Goal: Task Accomplishment & Management: Use online tool/utility

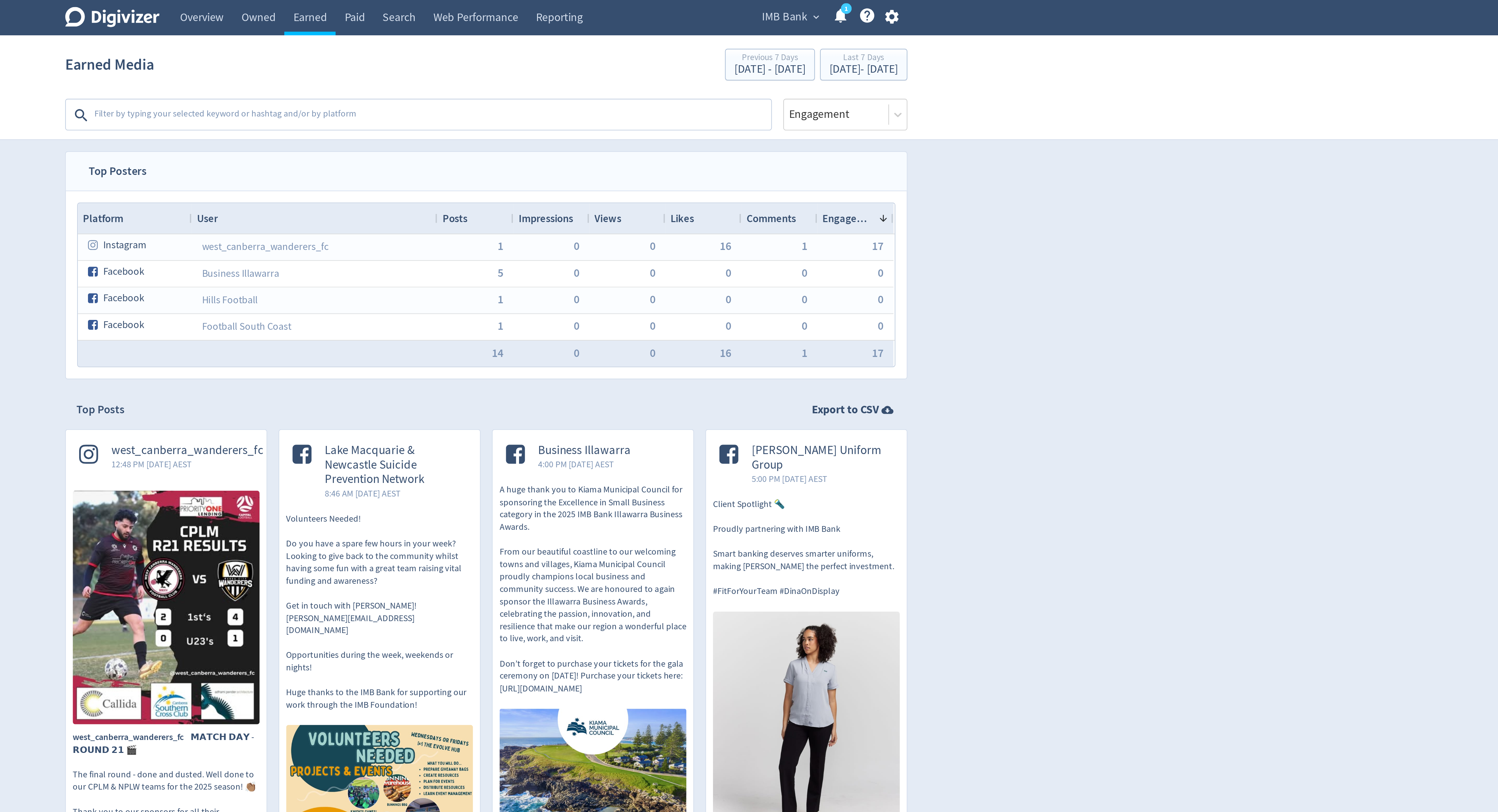
click at [911, 15] on div "IMB Bank expand_more 1 Help Center - Searchable support on using Digivizer" at bounding box center [932, 9] width 85 height 19
click at [910, 11] on span "IMB Bank" at bounding box center [909, 9] width 24 height 11
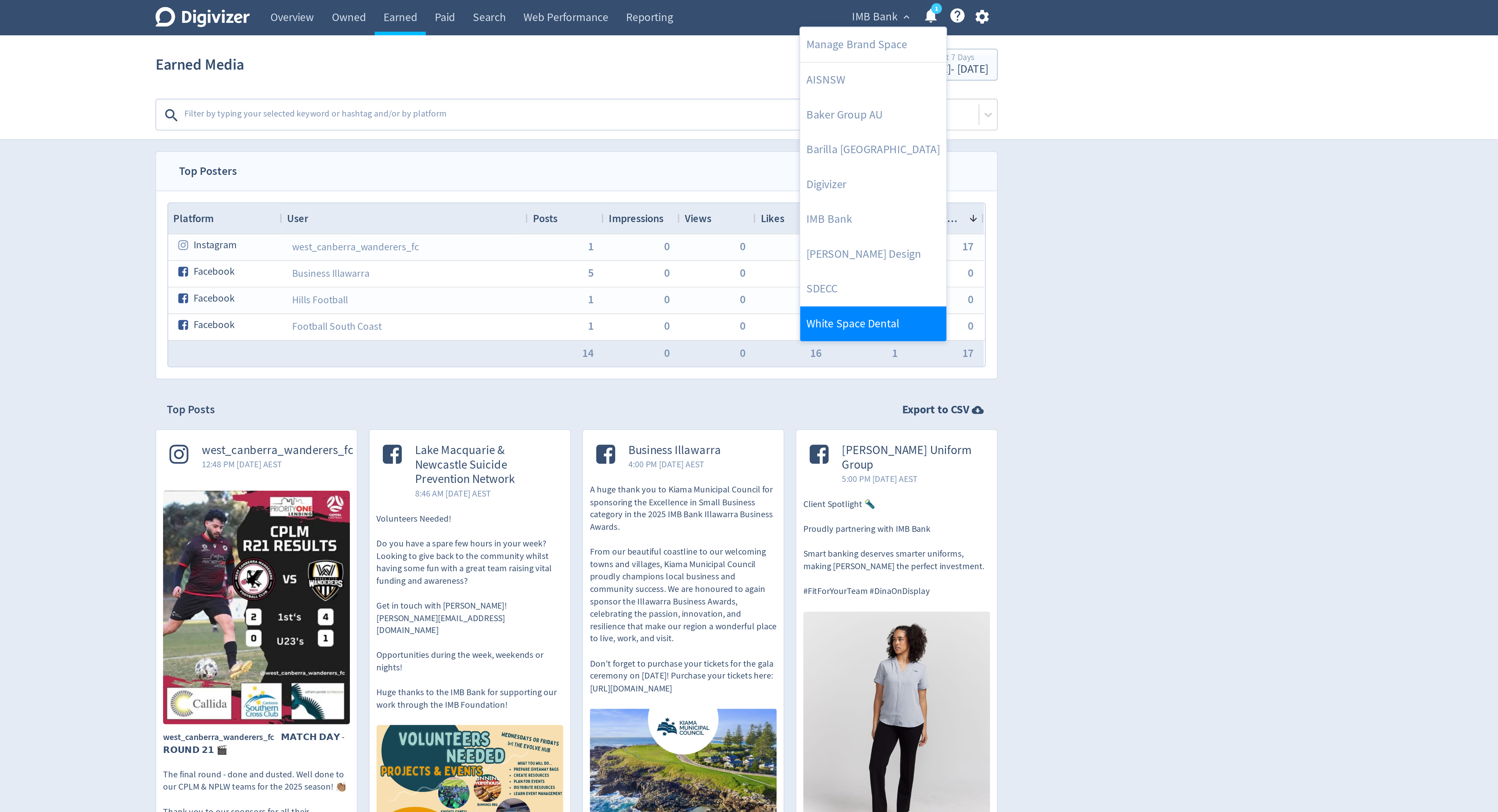
click at [893, 165] on link "White Space Dental" at bounding box center [908, 174] width 79 height 19
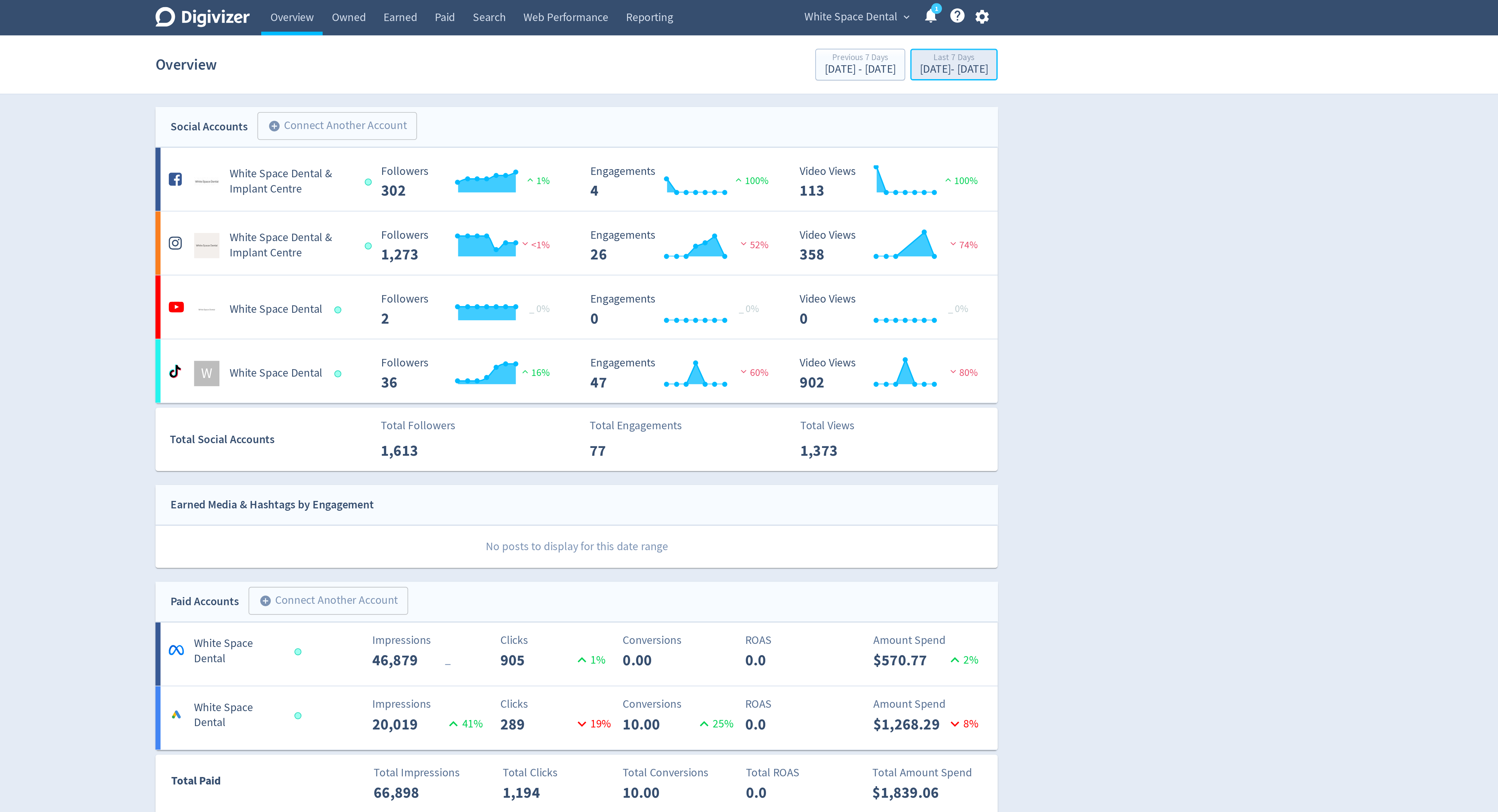
click at [933, 40] on div "[DATE] - [DATE]" at bounding box center [951, 37] width 37 height 6
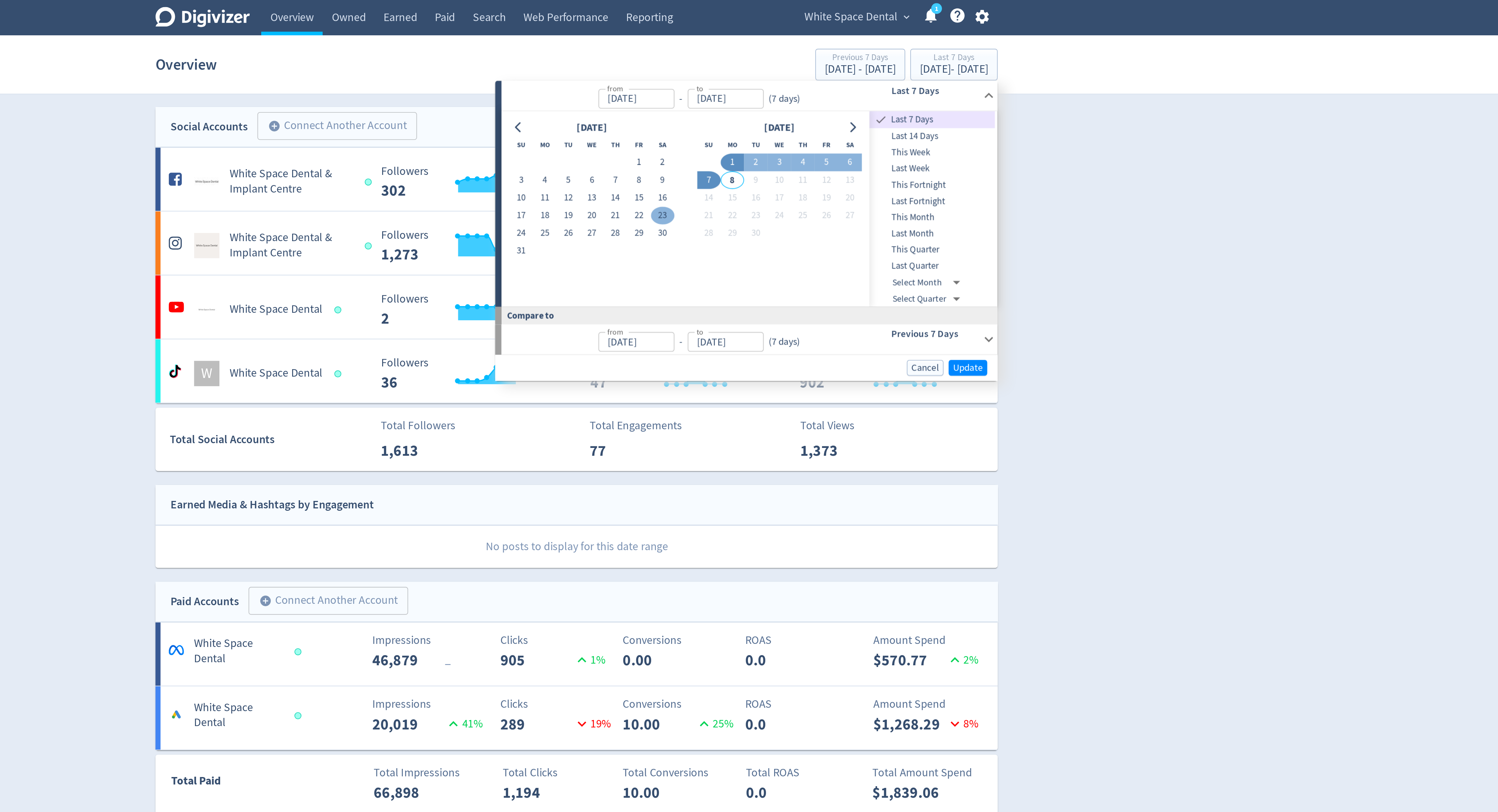
click at [793, 117] on button "23" at bounding box center [795, 116] width 13 height 9
type input "[DATE]"
click at [893, 87] on button "6" at bounding box center [896, 87] width 13 height 9
type input "[DATE]"
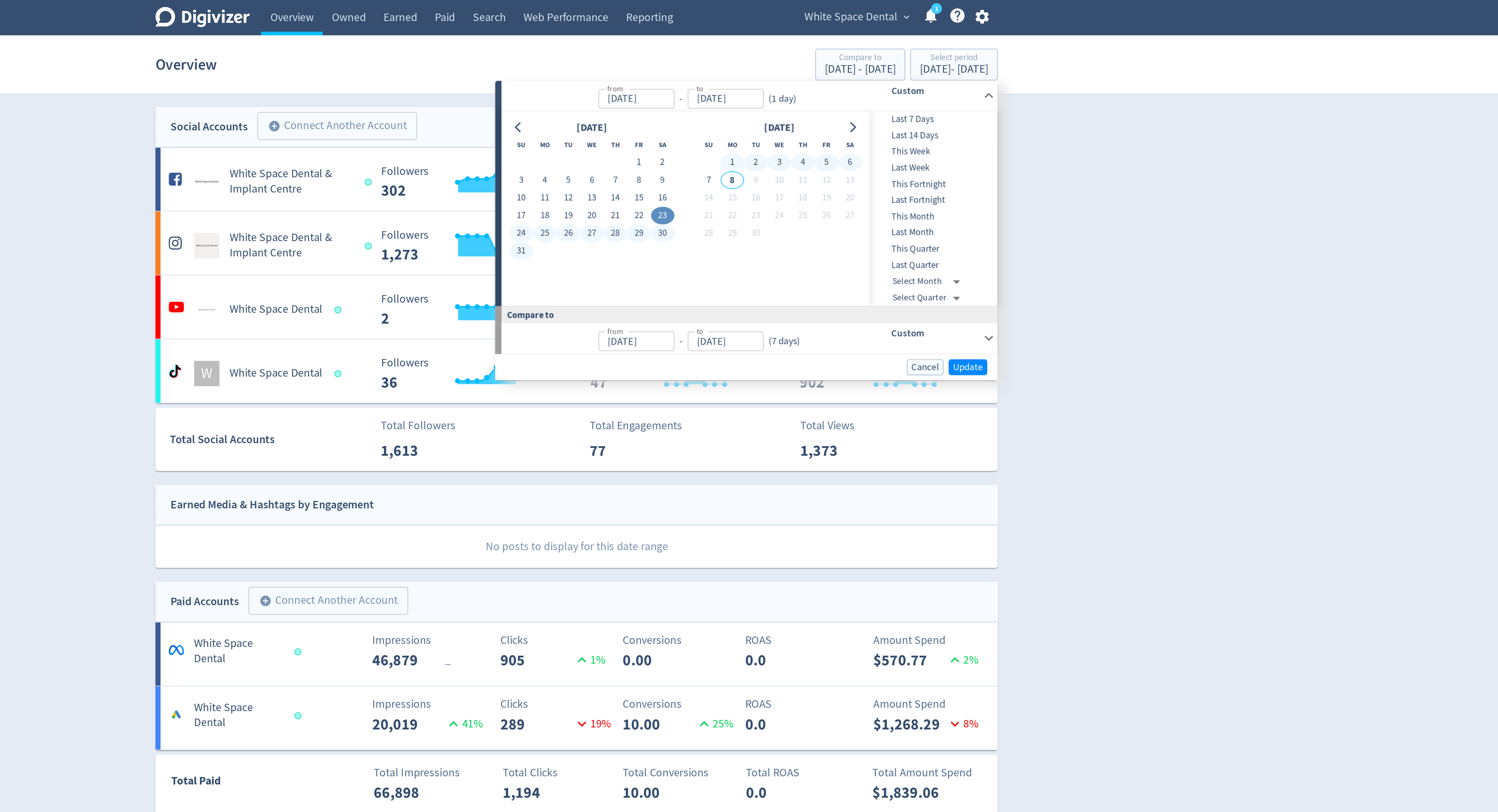
type input "[DATE]"
click at [953, 196] on span "Update" at bounding box center [959, 196] width 16 height 5
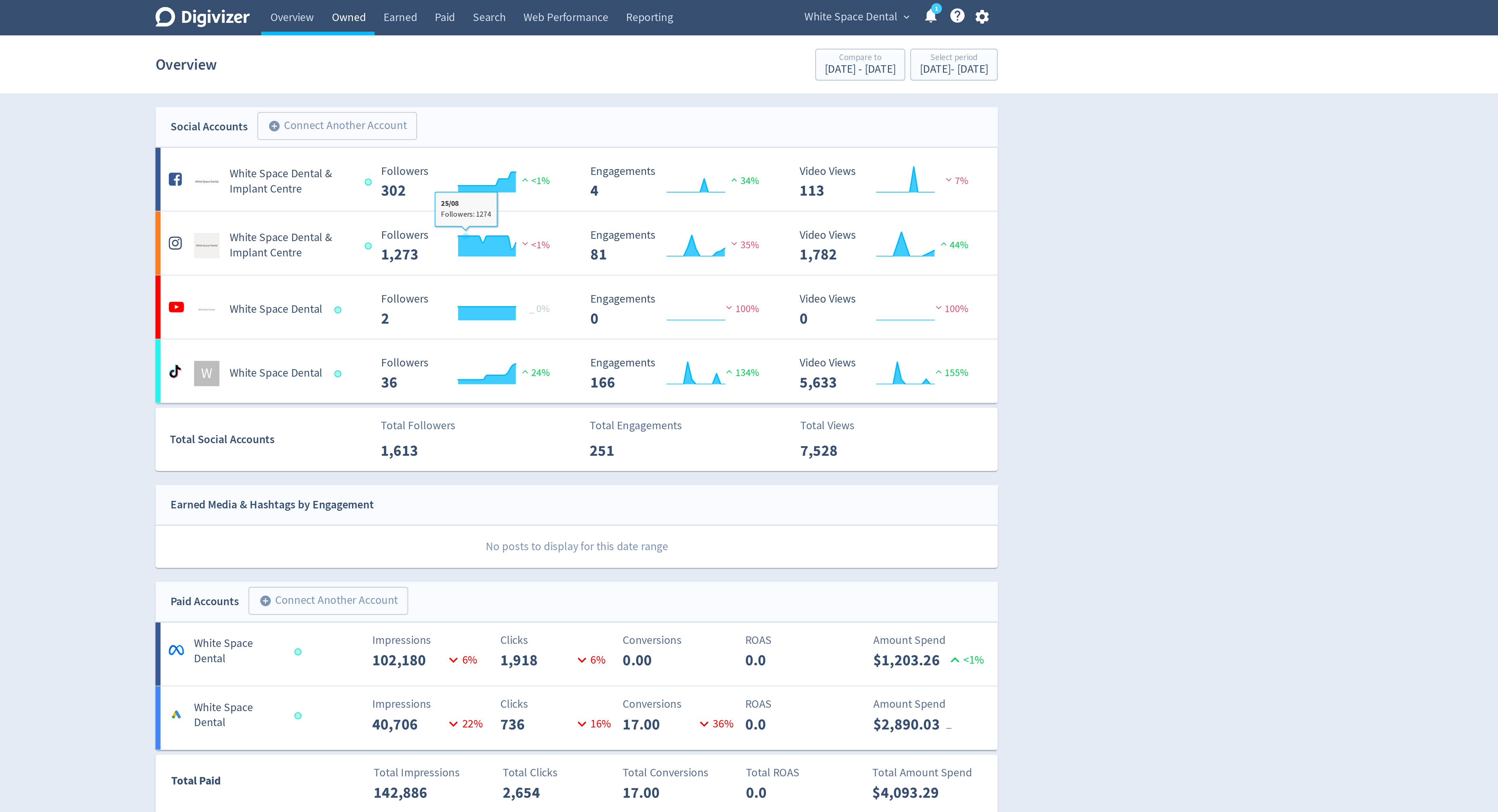
click at [626, 15] on link "Owned" at bounding box center [627, 9] width 28 height 19
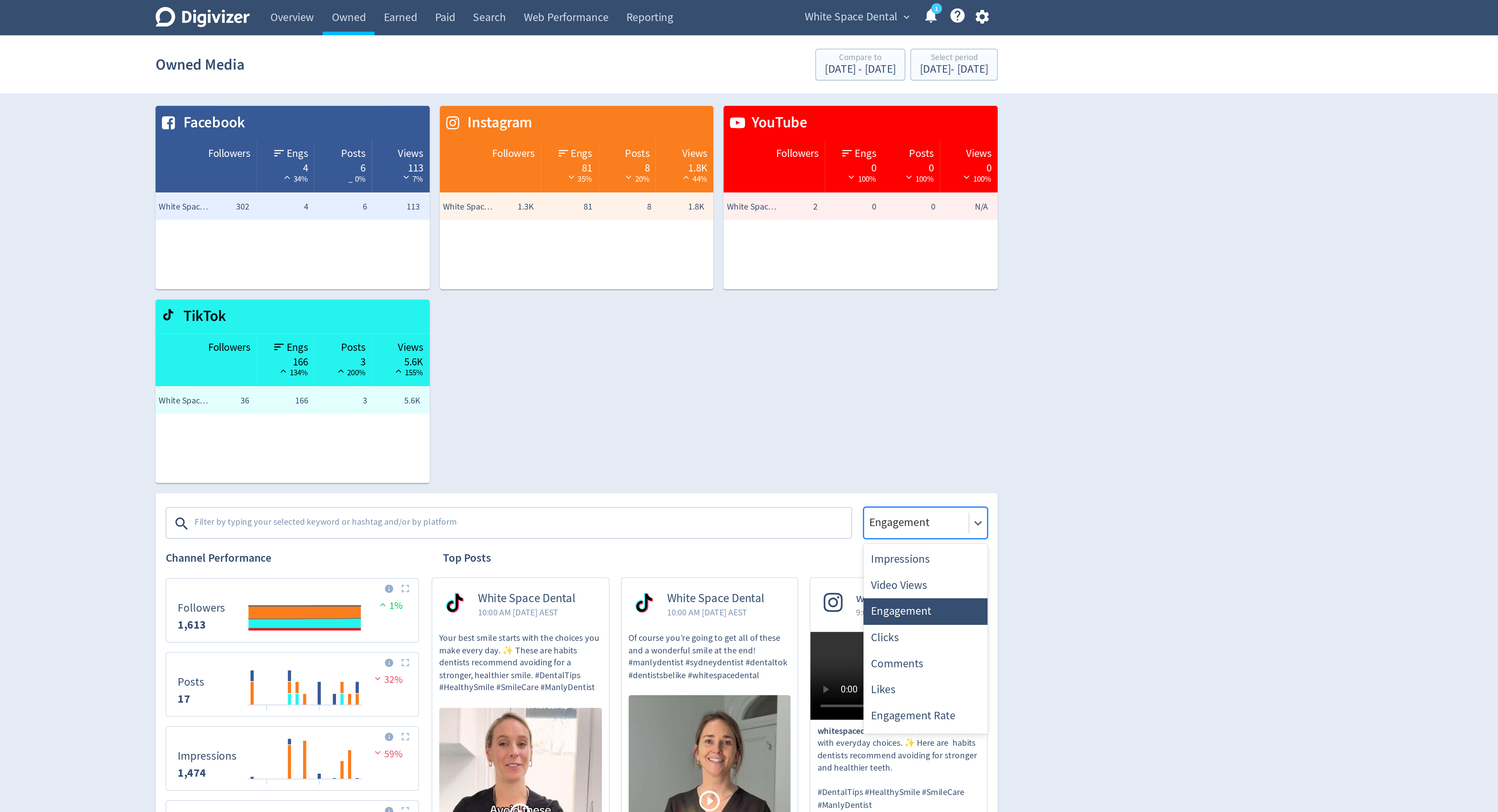
click at [924, 281] on div at bounding box center [931, 280] width 52 height 10
click at [924, 295] on div "Impressions" at bounding box center [936, 300] width 66 height 14
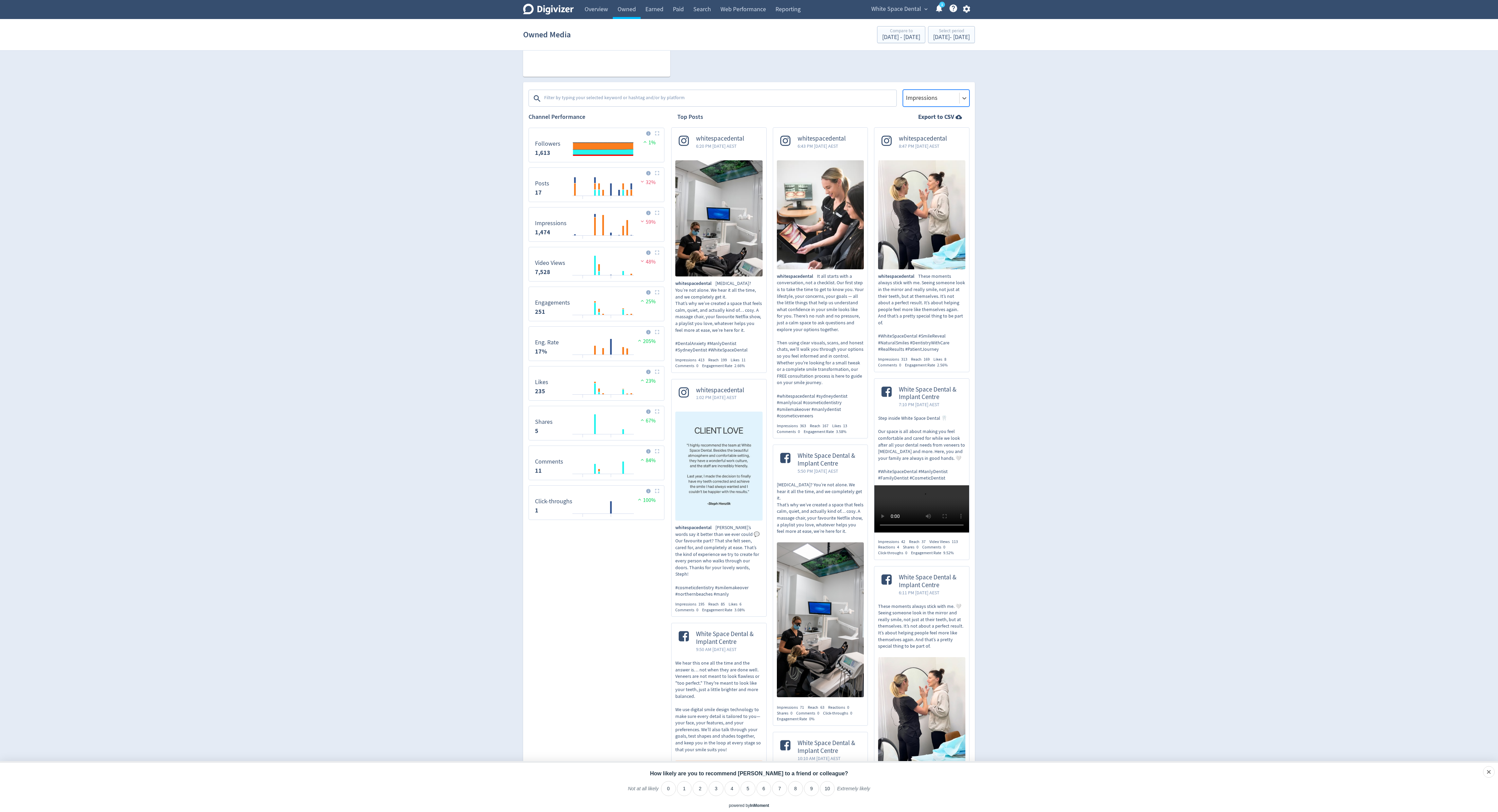
scroll to position [185, 0]
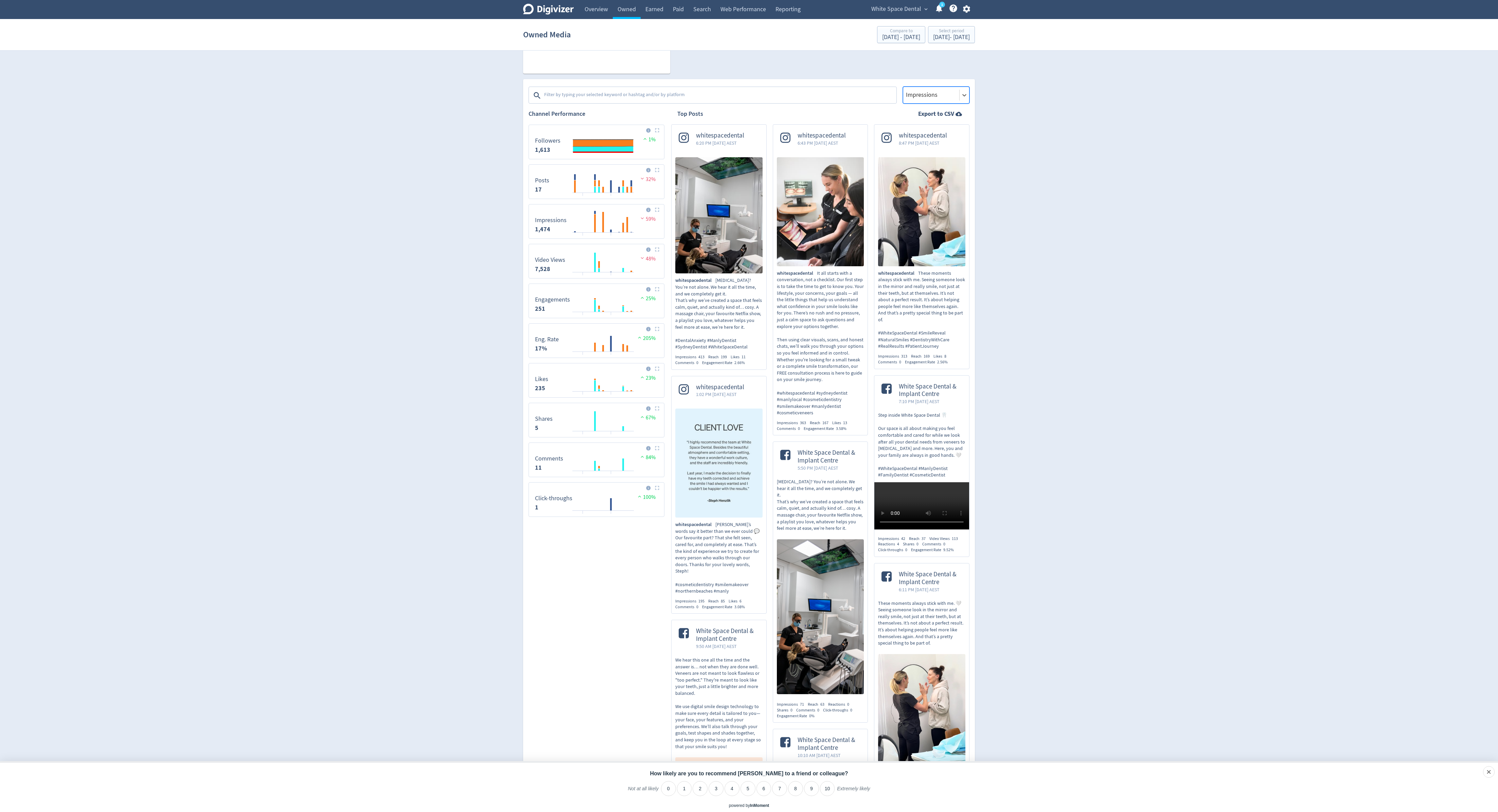
click at [918, 94] on div at bounding box center [931, 95] width 52 height 10
click at [923, 144] on div "Engagement" at bounding box center [936, 142] width 66 height 14
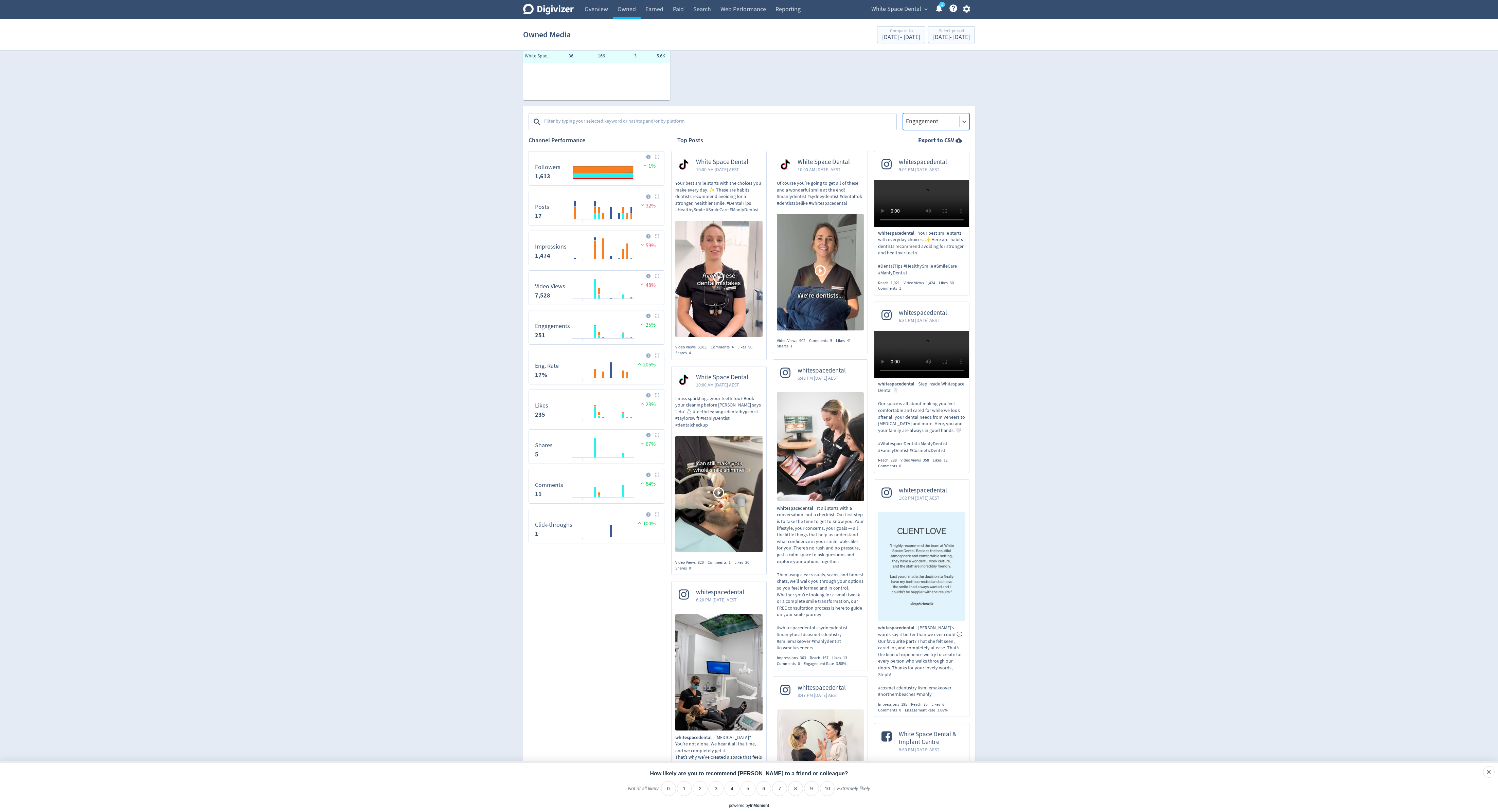
scroll to position [155, 0]
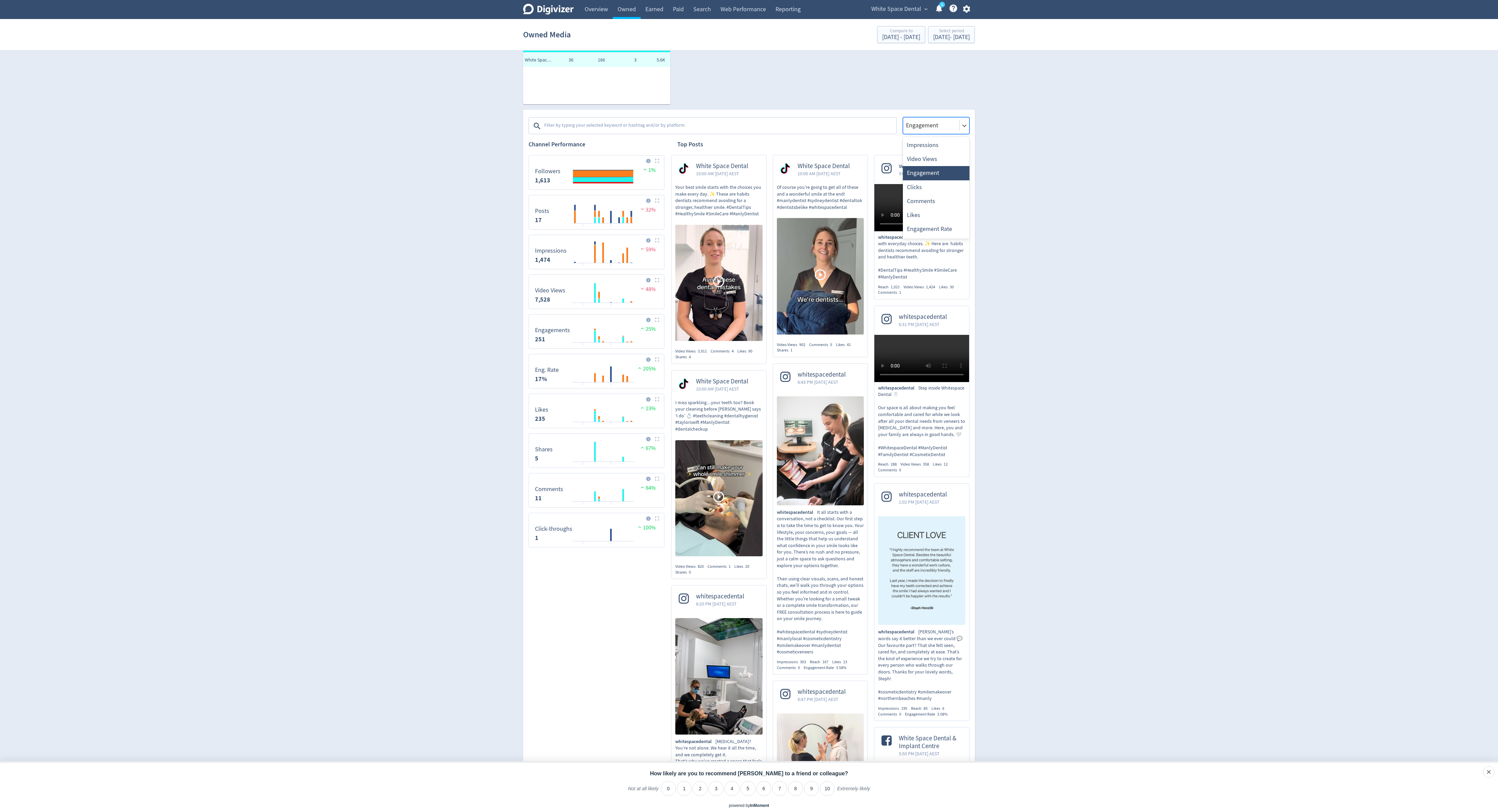
click at [933, 129] on div at bounding box center [931, 125] width 52 height 10
click at [933, 141] on div "Impressions" at bounding box center [936, 145] width 66 height 14
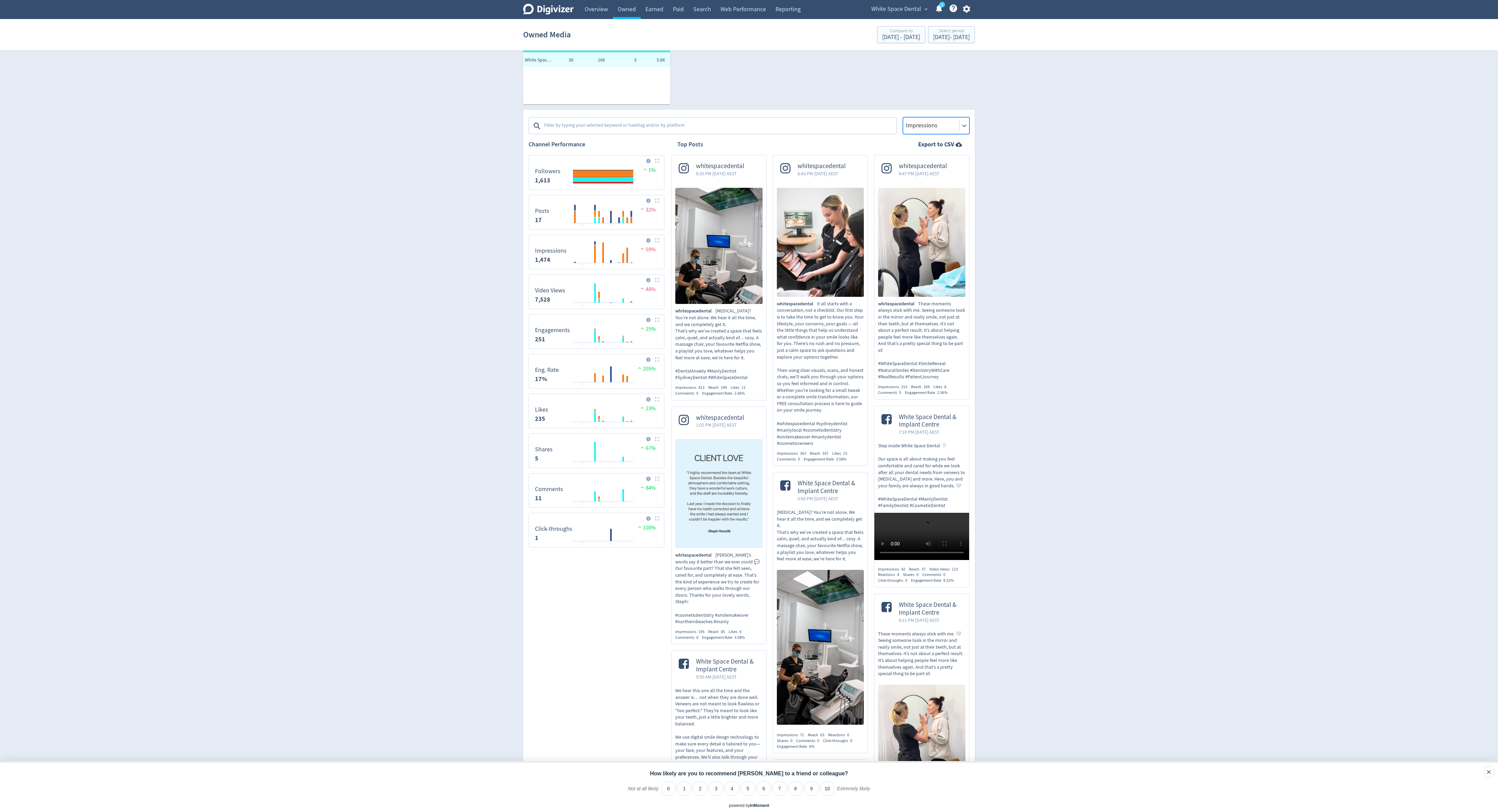
scroll to position [179, 0]
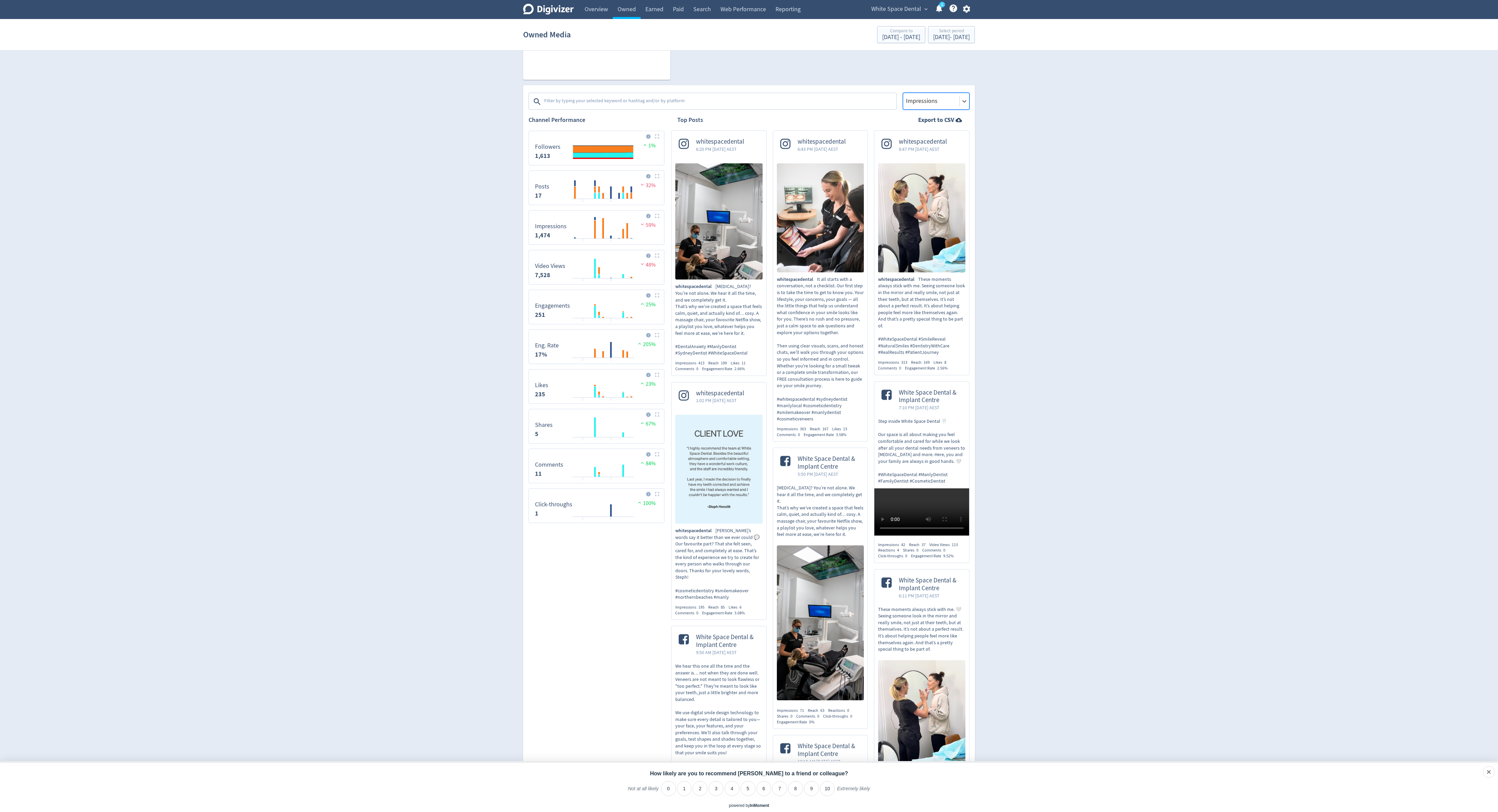
click at [936, 98] on div at bounding box center [931, 101] width 52 height 10
click at [936, 141] on div "Video Views" at bounding box center [936, 135] width 66 height 14
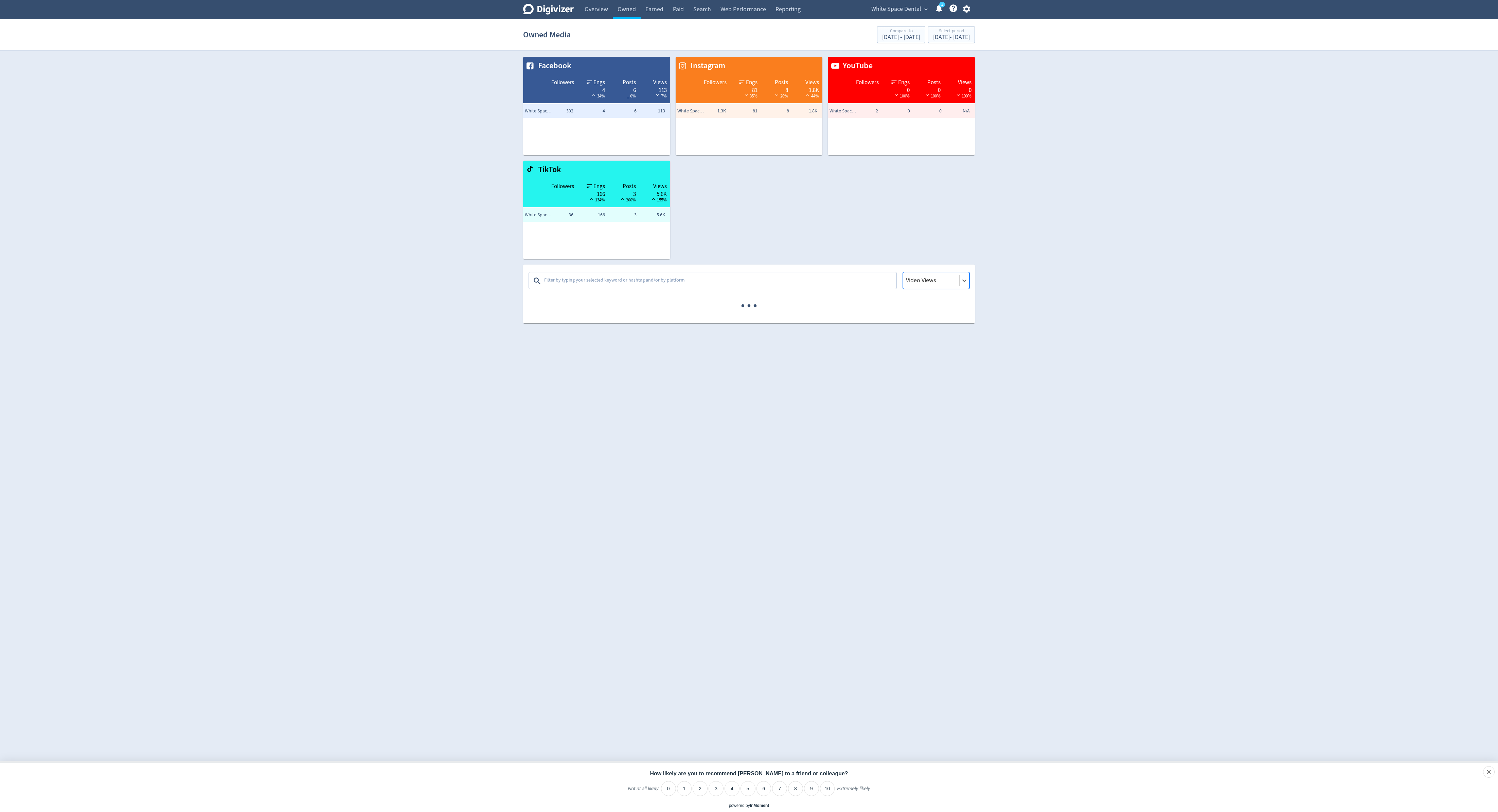
scroll to position [0, 0]
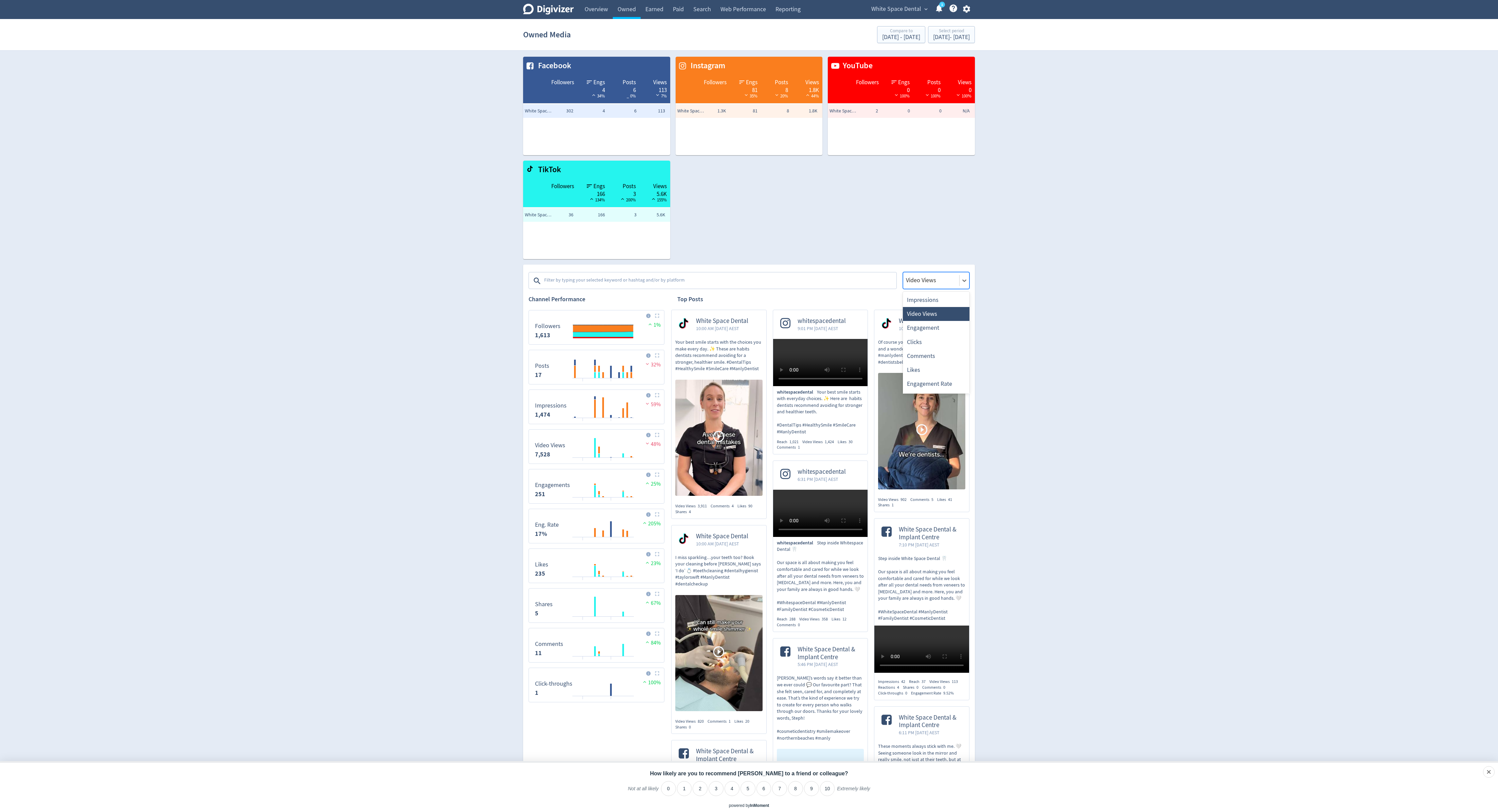
click at [934, 281] on div at bounding box center [931, 280] width 52 height 10
click at [936, 324] on div "Engagement" at bounding box center [936, 328] width 66 height 14
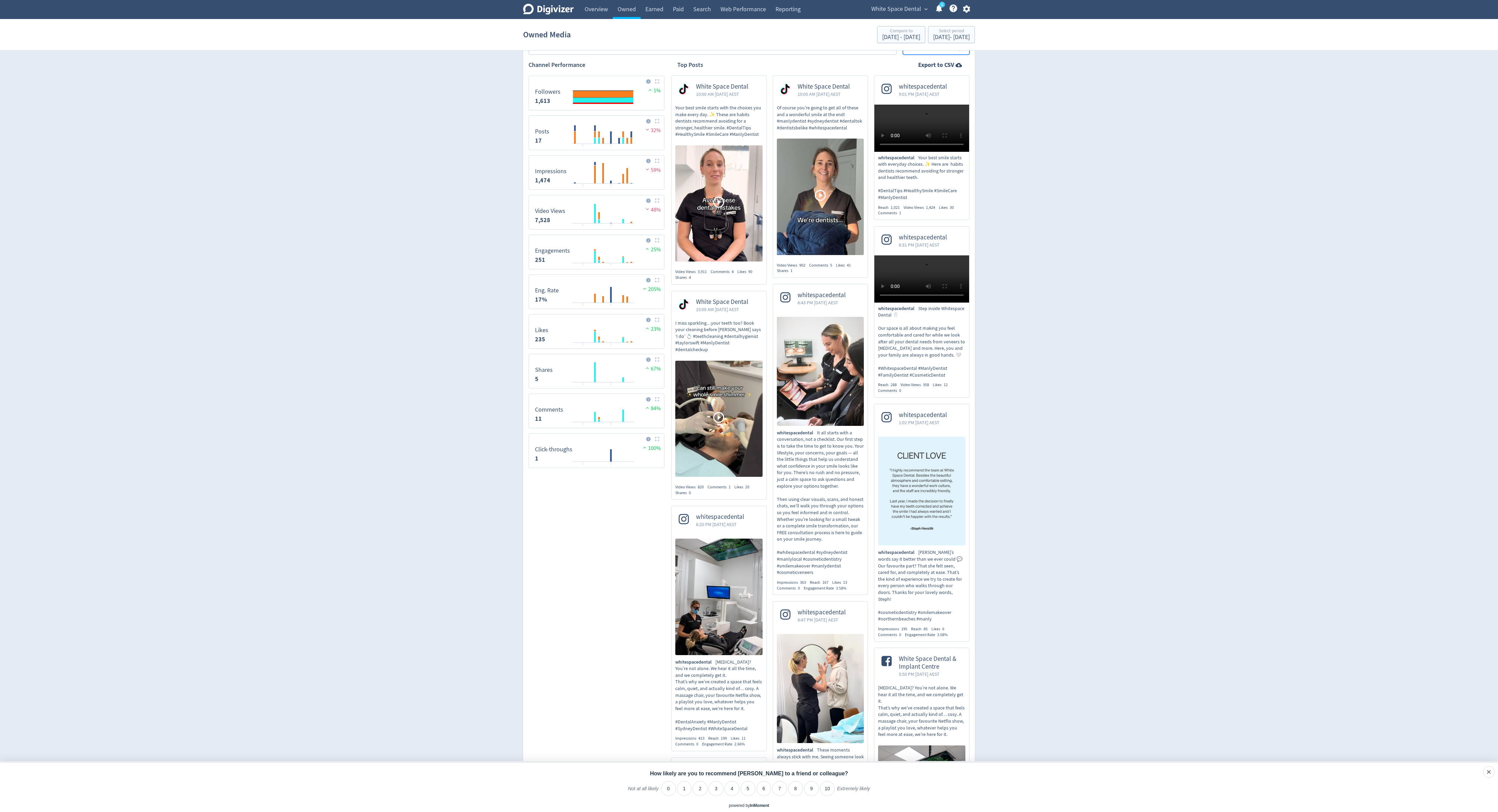
scroll to position [235, 0]
